Goal: Complete application form

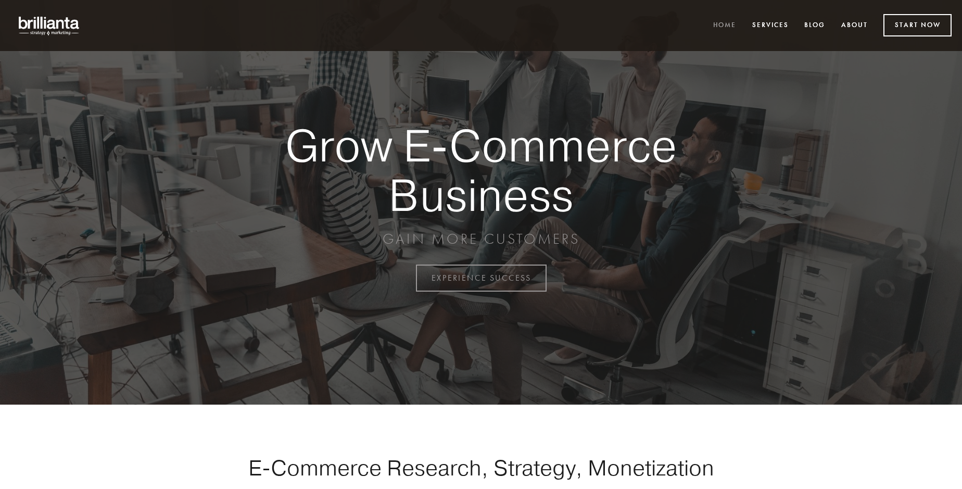
scroll to position [2730, 0]
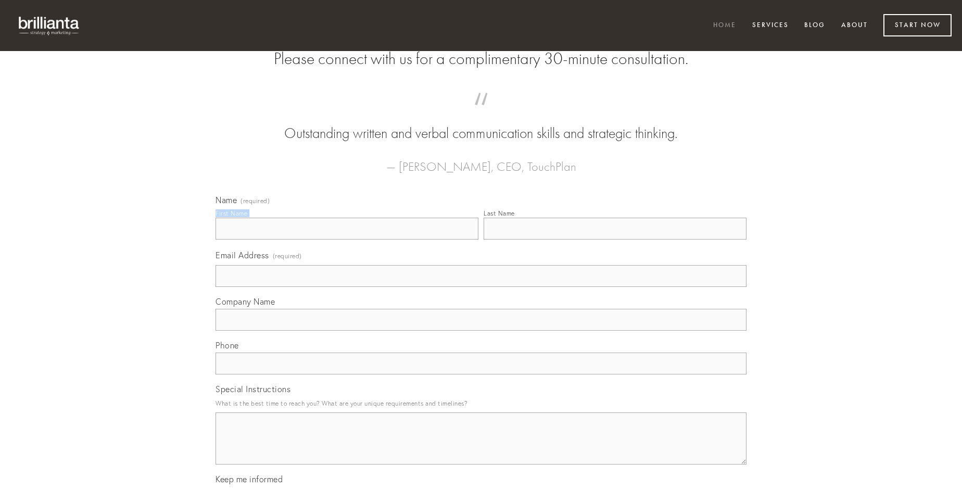
type input "[PERSON_NAME]"
click at [615, 240] on input "Last Name" at bounding box center [615, 229] width 263 height 22
type input "[PERSON_NAME]"
click at [481, 287] on input "Email Address (required)" at bounding box center [481, 276] width 531 height 22
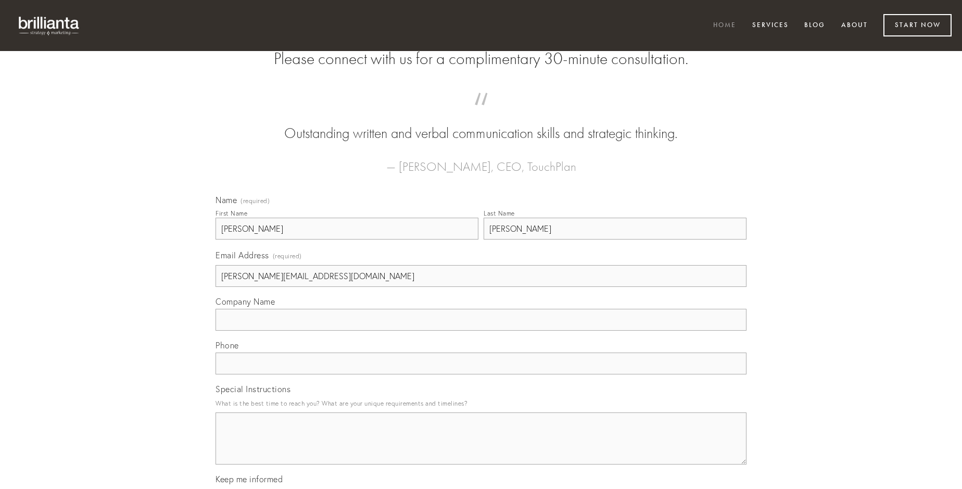
type input "[PERSON_NAME][EMAIL_ADDRESS][DOMAIN_NAME]"
click at [481, 331] on input "Company Name" at bounding box center [481, 320] width 531 height 22
type input "eum"
click at [481, 374] on input "text" at bounding box center [481, 364] width 531 height 22
click at [481, 448] on textarea "Special Instructions" at bounding box center [481, 438] width 531 height 52
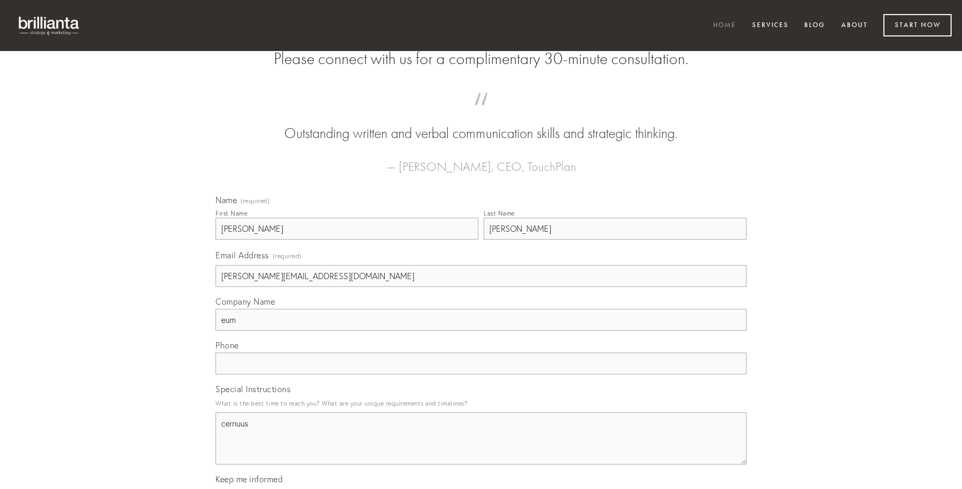
type textarea "cernuus"
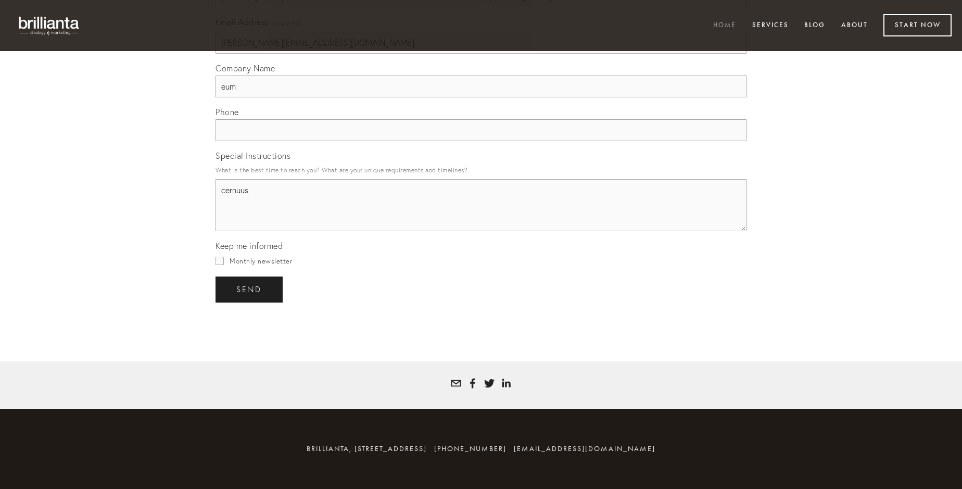
click at [250, 289] on span "send" at bounding box center [249, 289] width 26 height 9
